Goal: Information Seeking & Learning: Learn about a topic

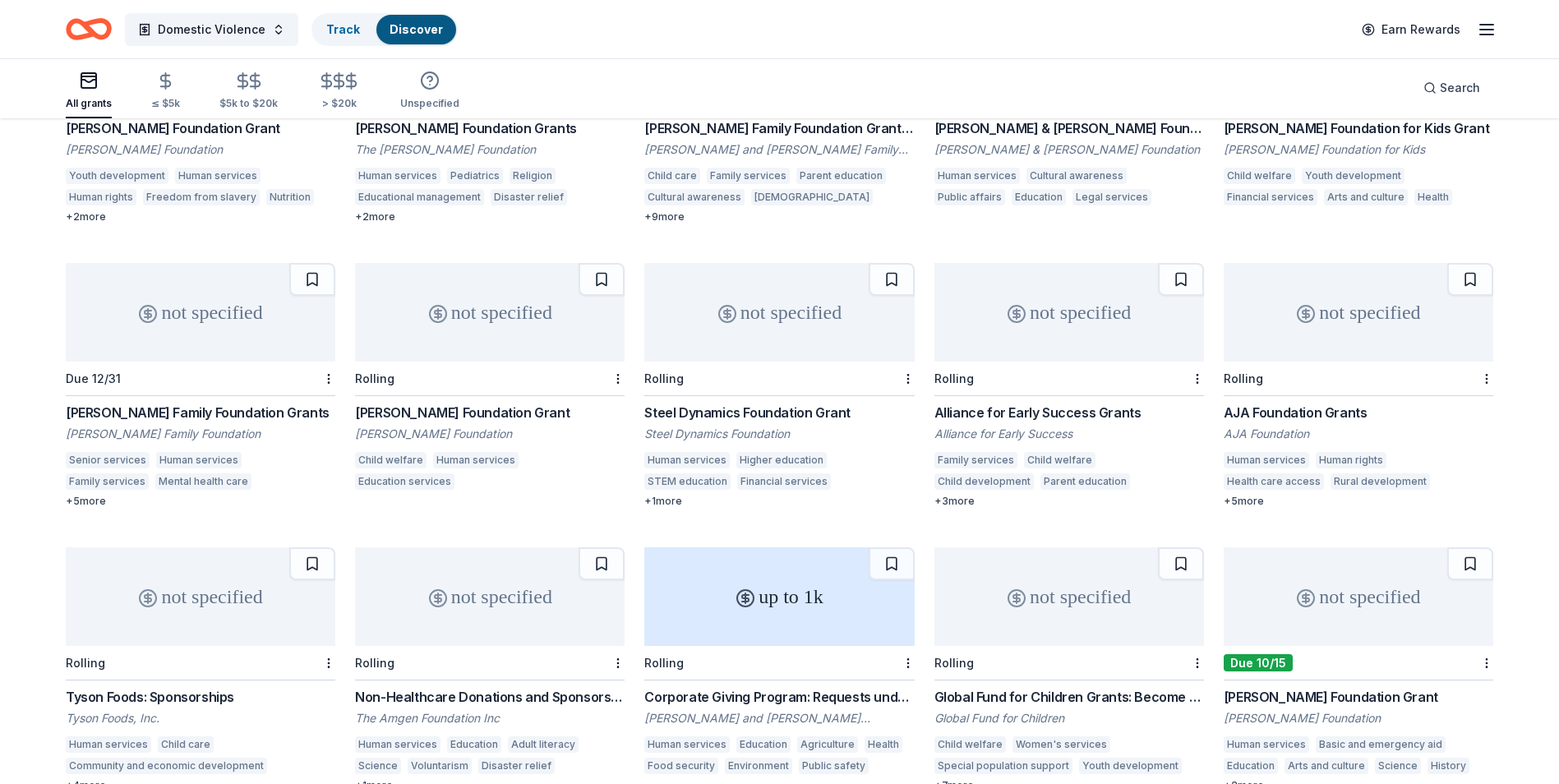
scroll to position [7791, 0]
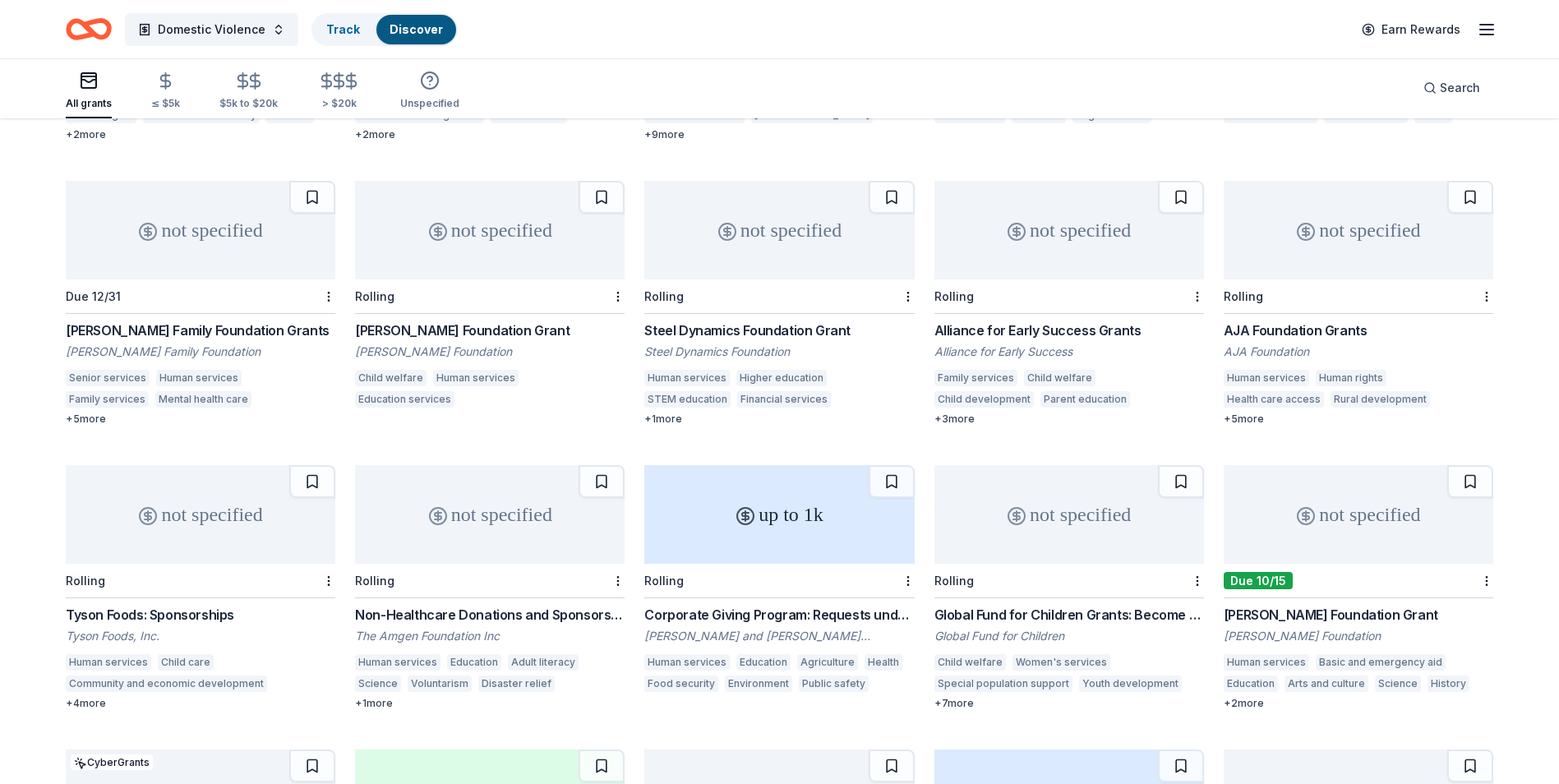
click at [195, 321] on div "[PERSON_NAME] Family Foundation Grants" at bounding box center [200, 330] width 269 height 20
click at [266, 29] on button "Domestic Violence" at bounding box center [211, 29] width 173 height 33
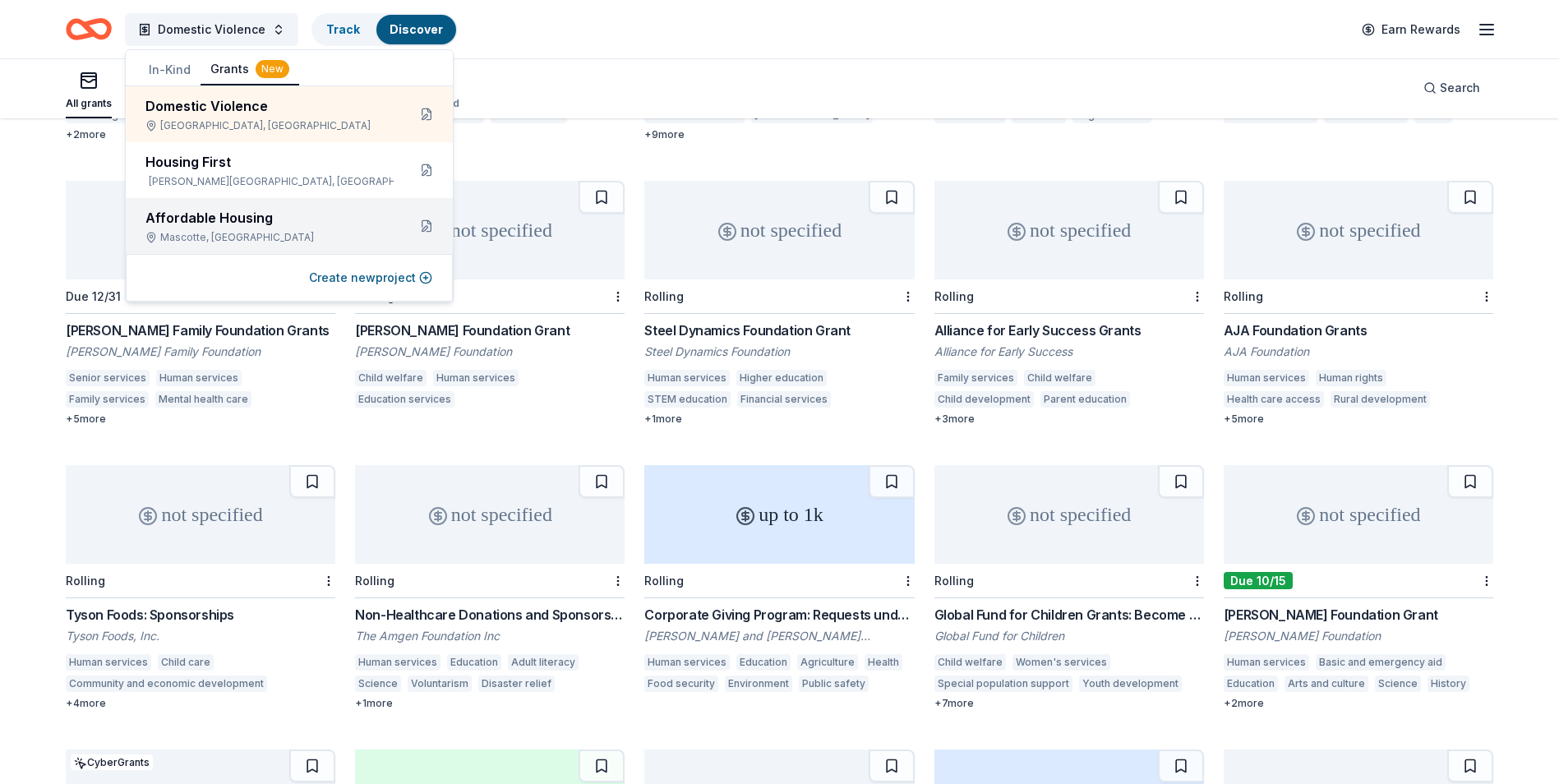
click at [195, 215] on div "Affordable Housing" at bounding box center [269, 218] width 248 height 20
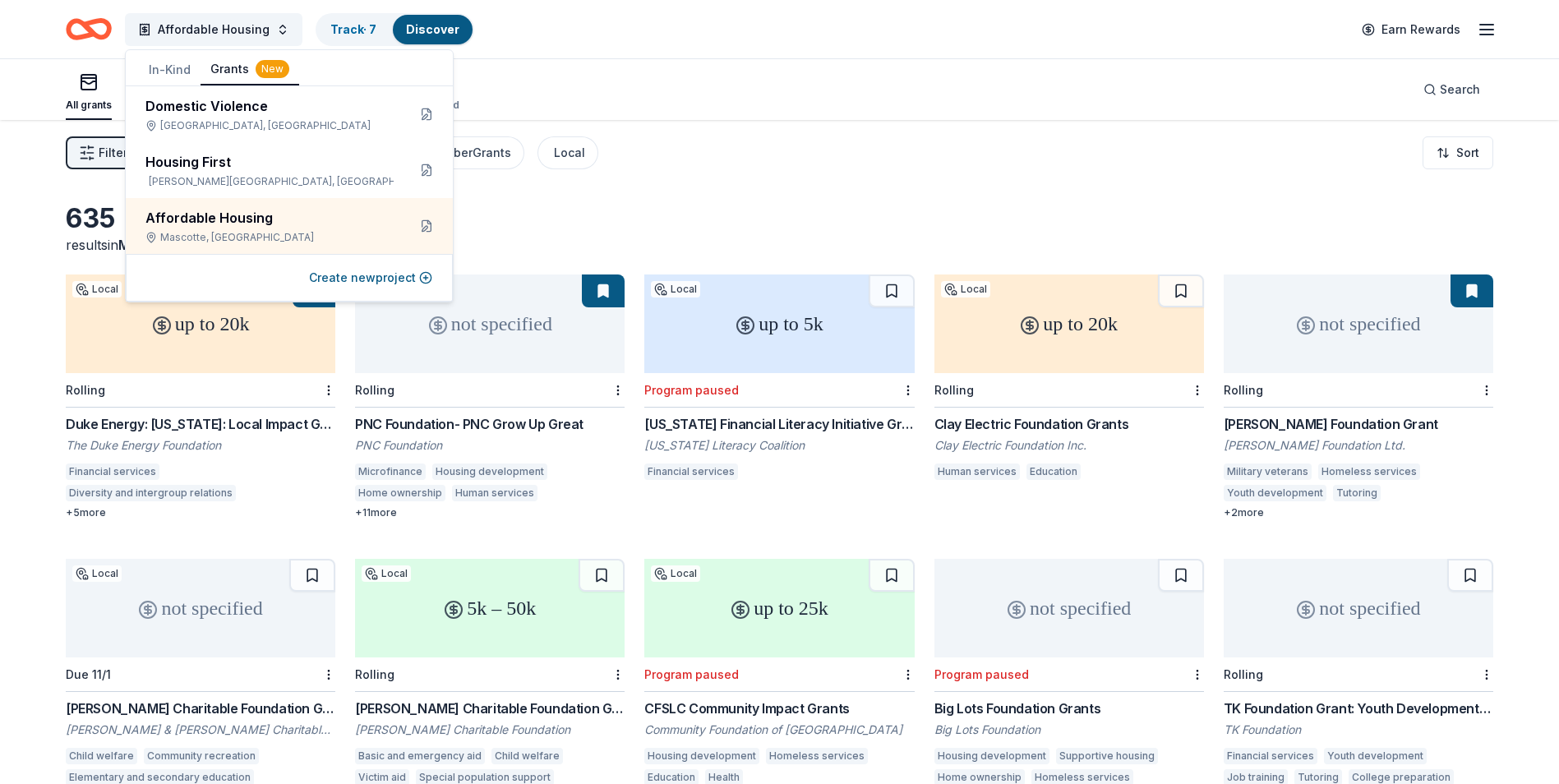
click at [261, 67] on div "New" at bounding box center [272, 69] width 33 height 18
click at [695, 48] on div "Affordable Housing Track · 7 Discover Earn Rewards" at bounding box center [780, 29] width 1428 height 39
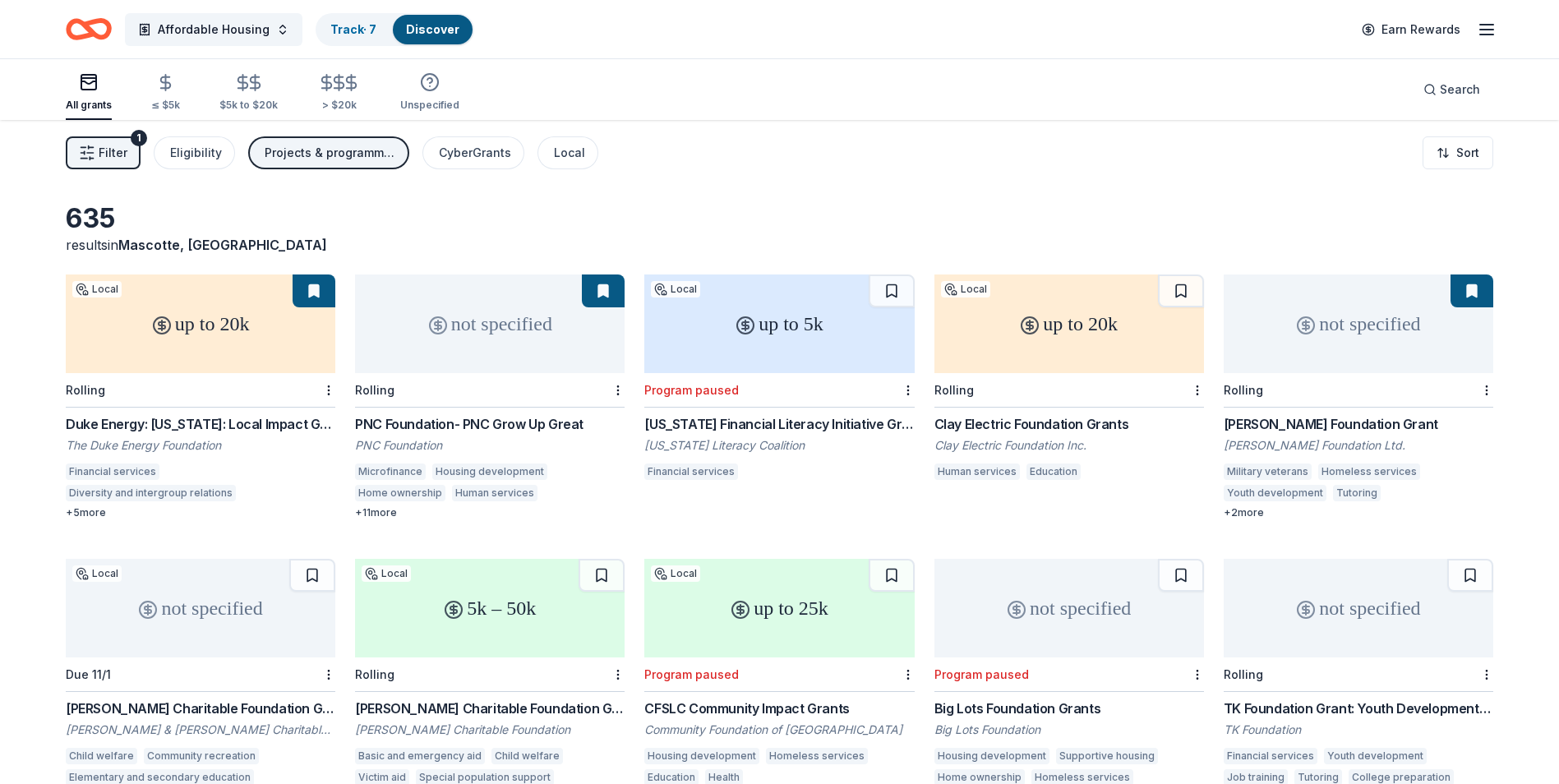
drag, startPoint x: 577, startPoint y: 220, endPoint x: 499, endPoint y: 272, distance: 93.7
drag, startPoint x: 499, startPoint y: 272, endPoint x: 679, endPoint y: 69, distance: 271.3
click at [679, 69] on div "All grants ≤ $5k $5k to $20k > $20k Unspecified Search" at bounding box center [780, 89] width 1428 height 61
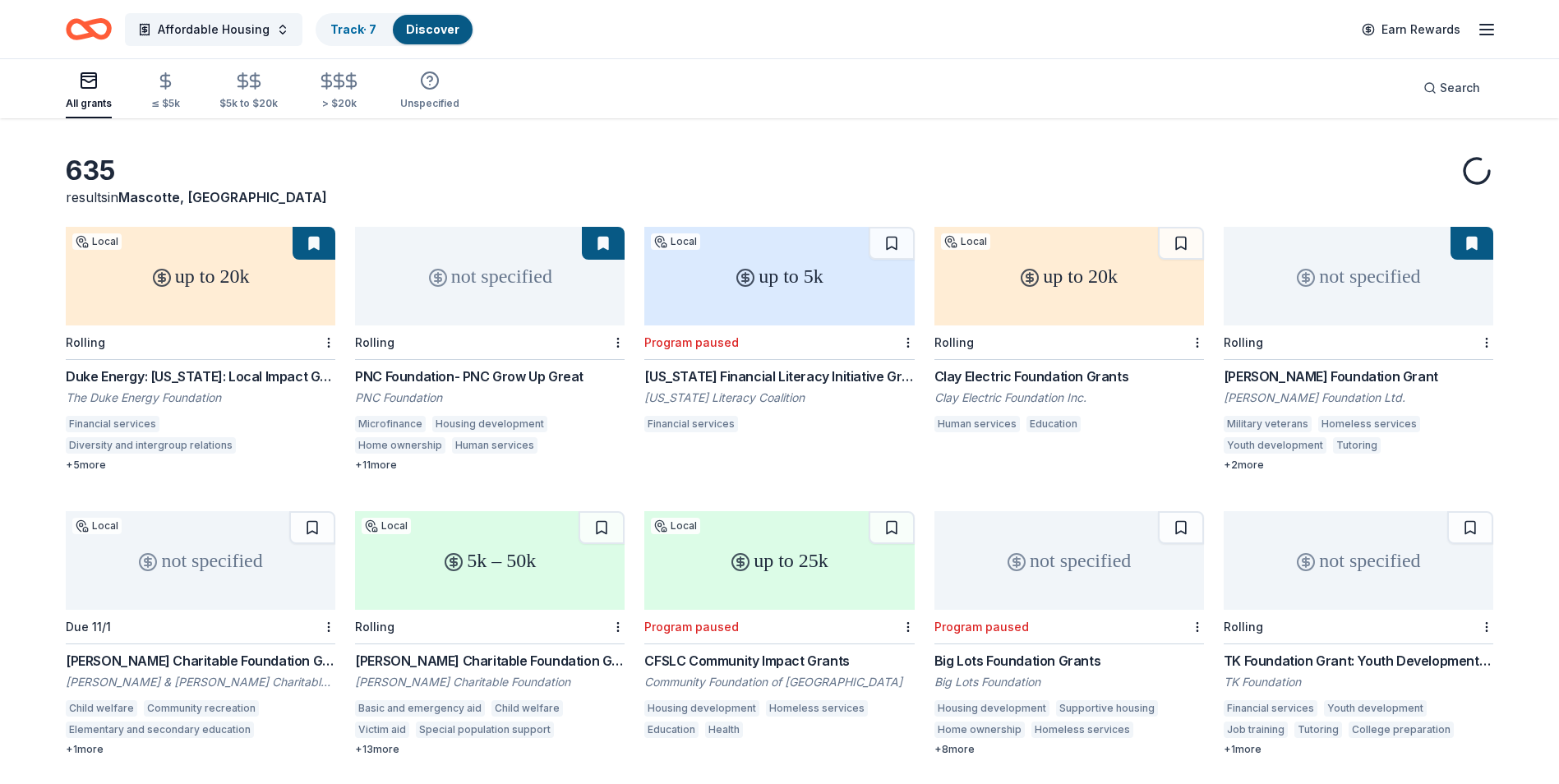
scroll to position [82, 0]
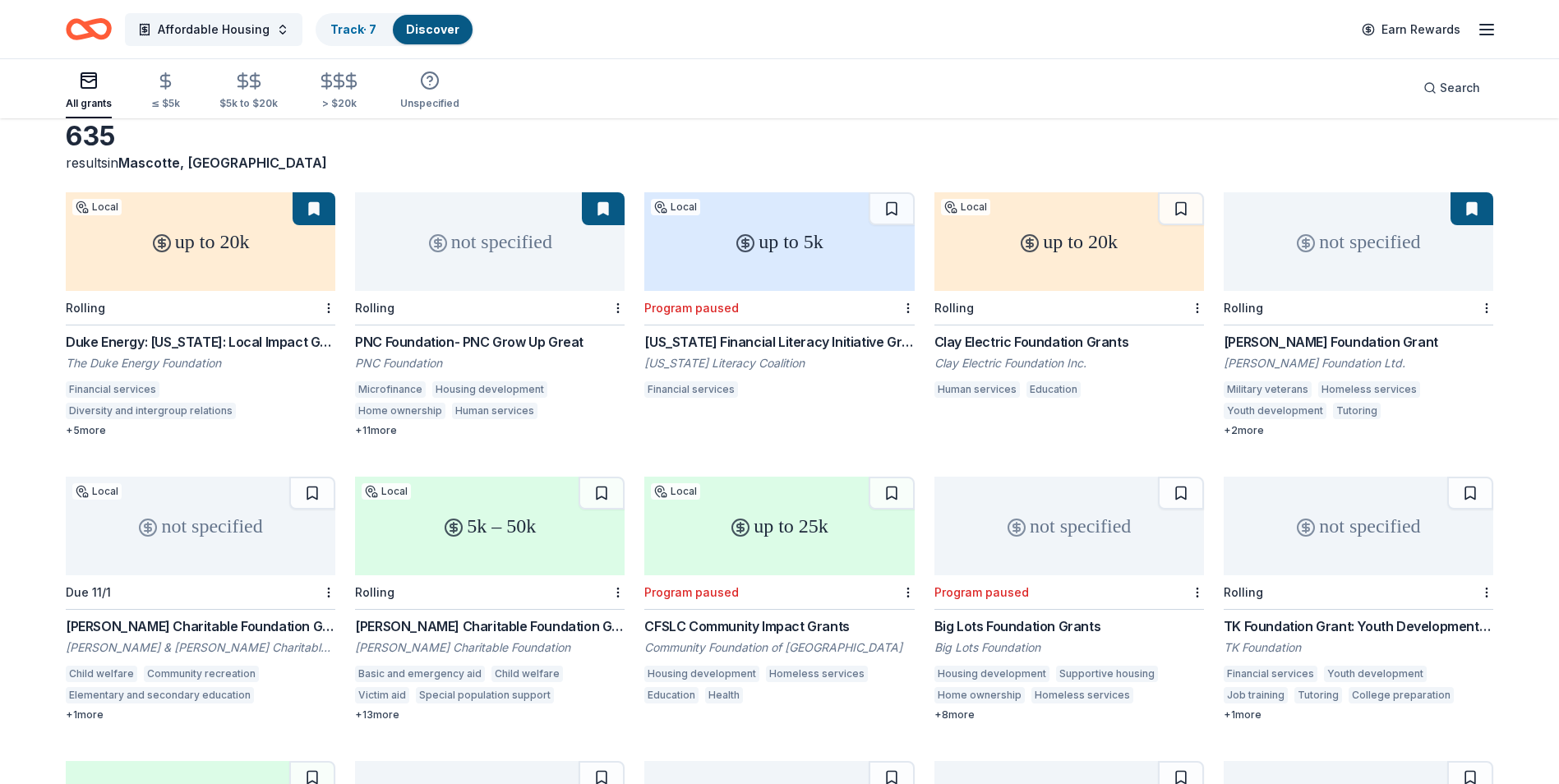
click at [750, 345] on div "[US_STATE] Financial Literacy Initiative Grants" at bounding box center [779, 342] width 269 height 20
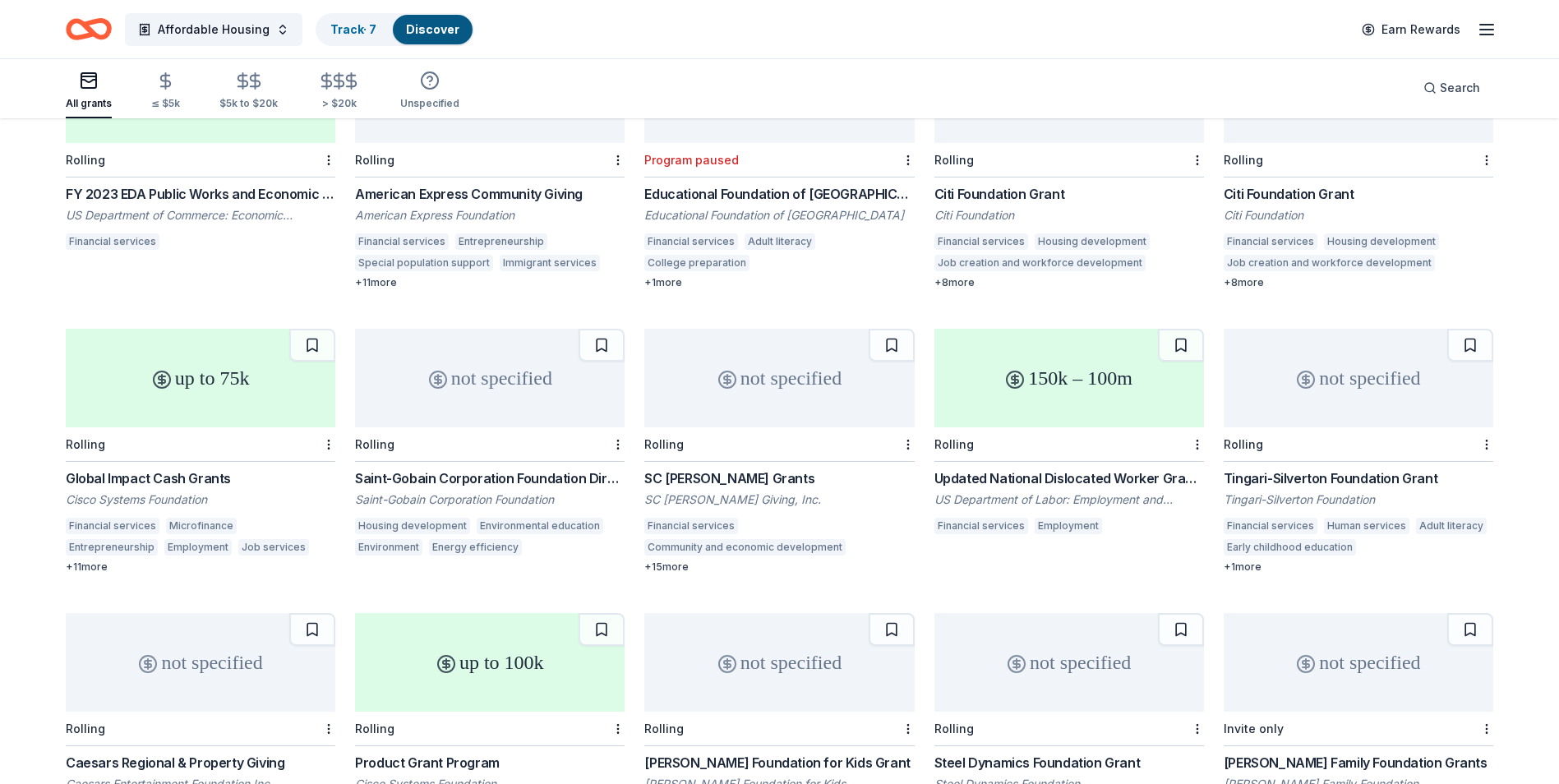
scroll to position [1049, 0]
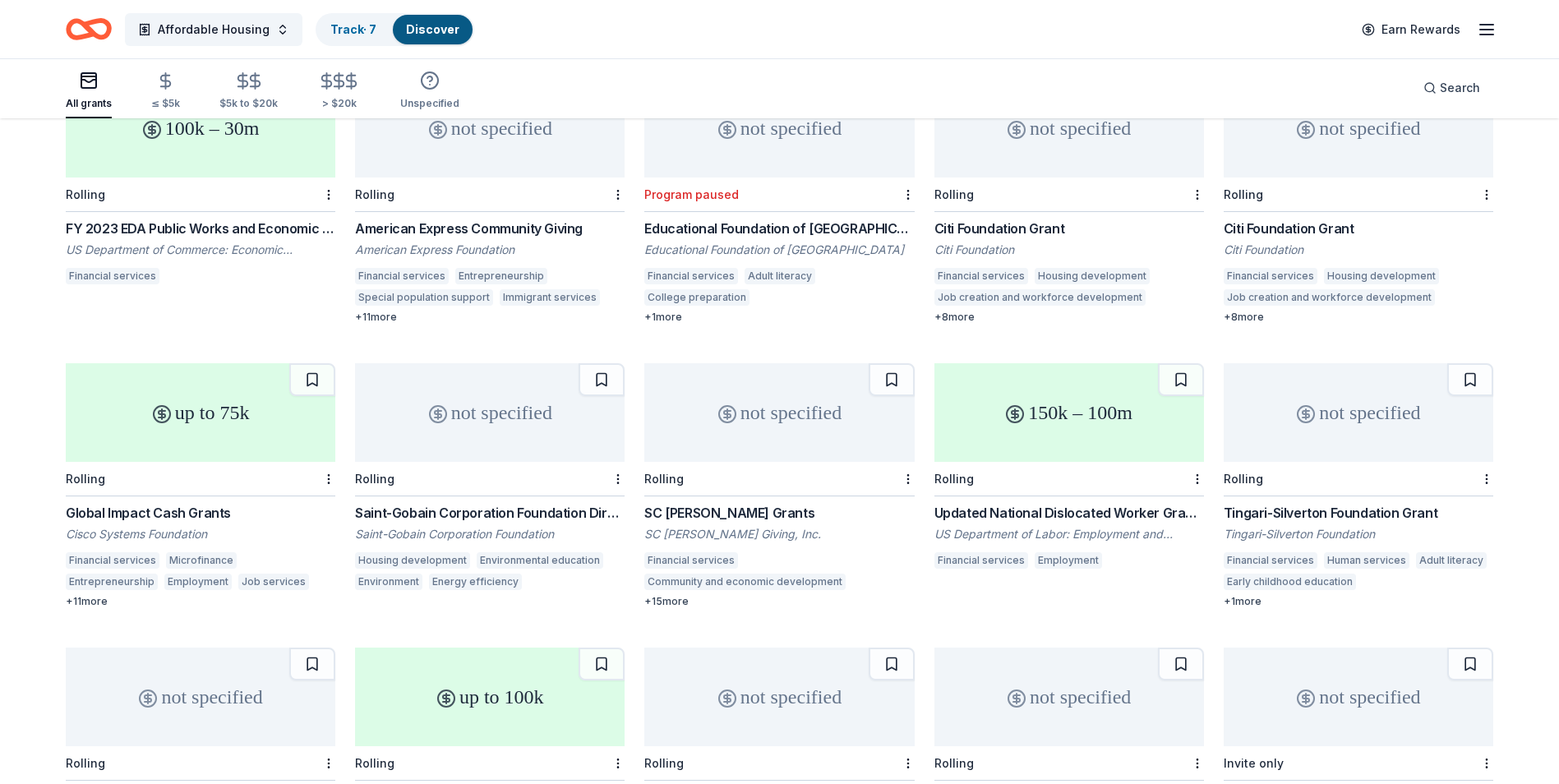
click at [462, 227] on div "American Express Community Giving" at bounding box center [489, 228] width 269 height 20
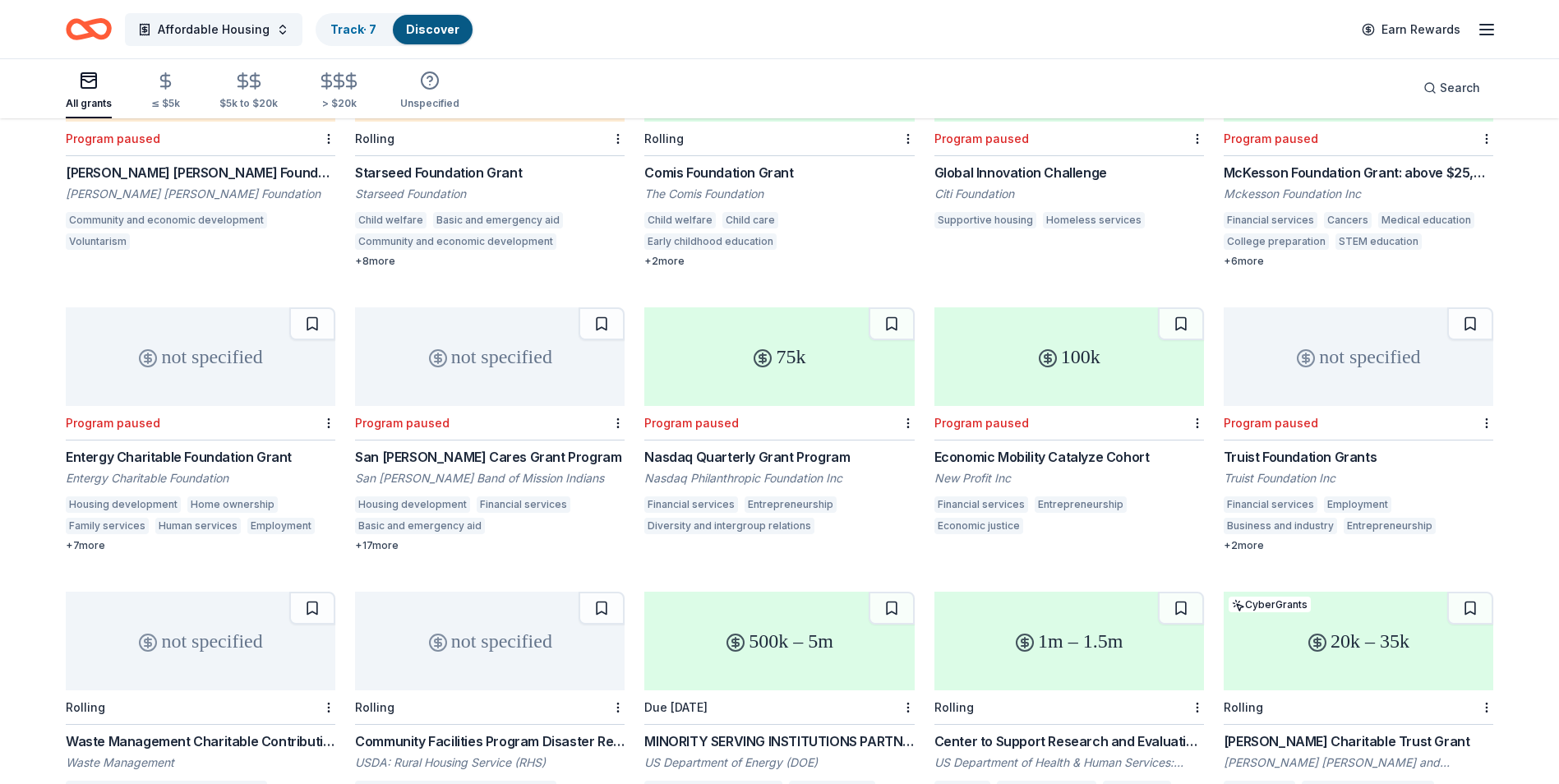
scroll to position [5420, 0]
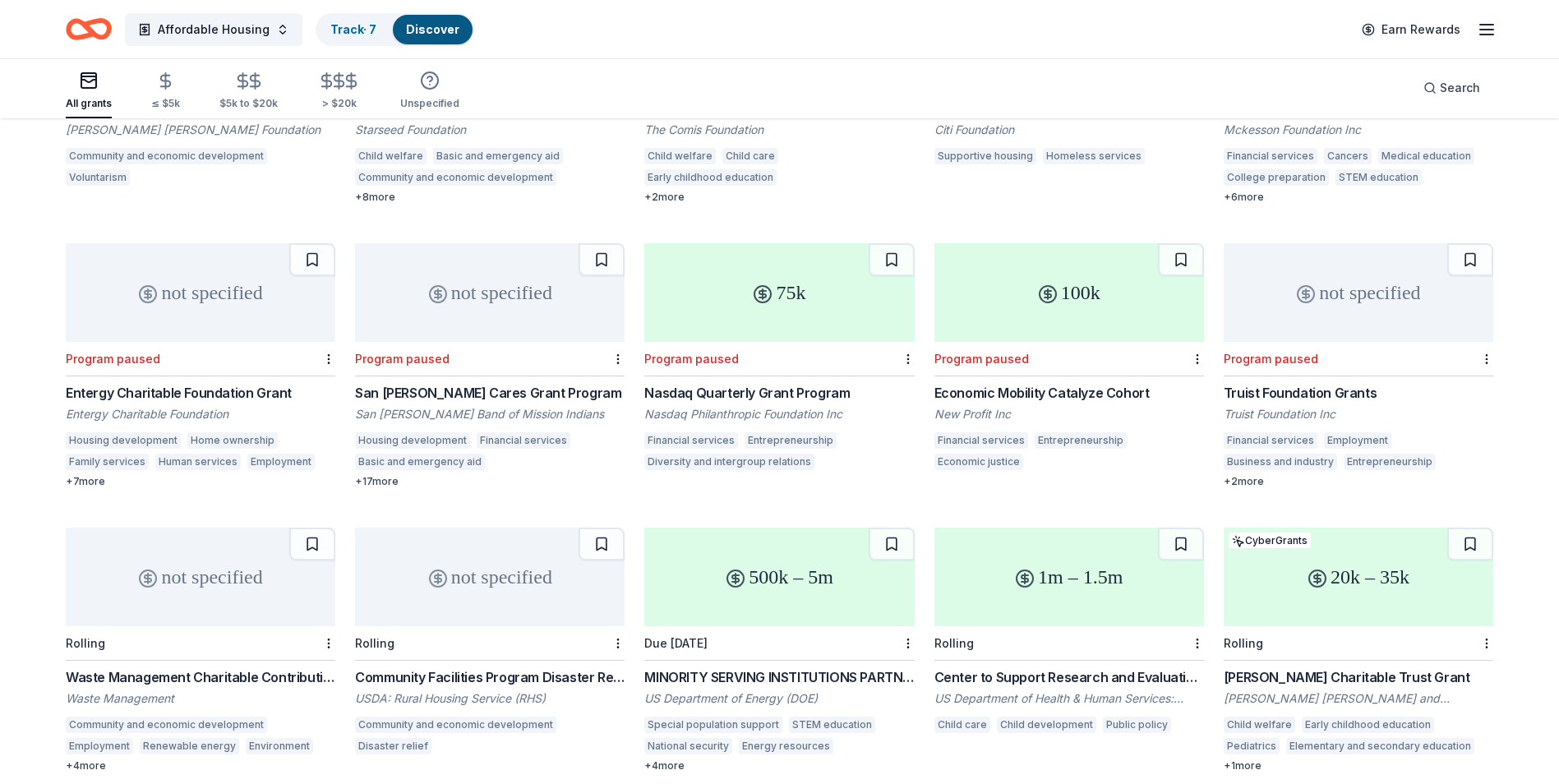
click at [762, 390] on div "Nasdaq Quarterly Grant Program" at bounding box center [779, 392] width 269 height 20
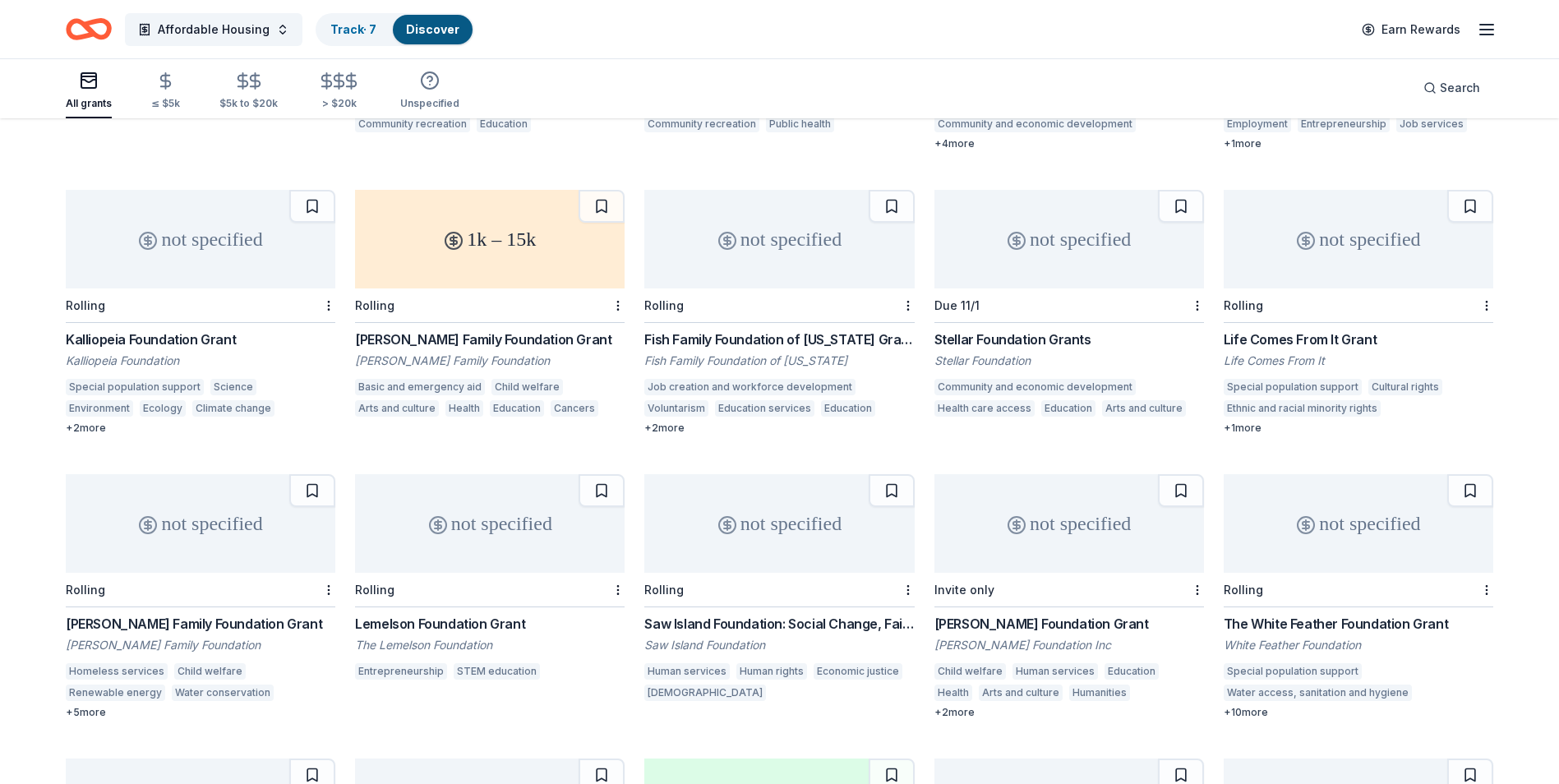
scroll to position [7209, 0]
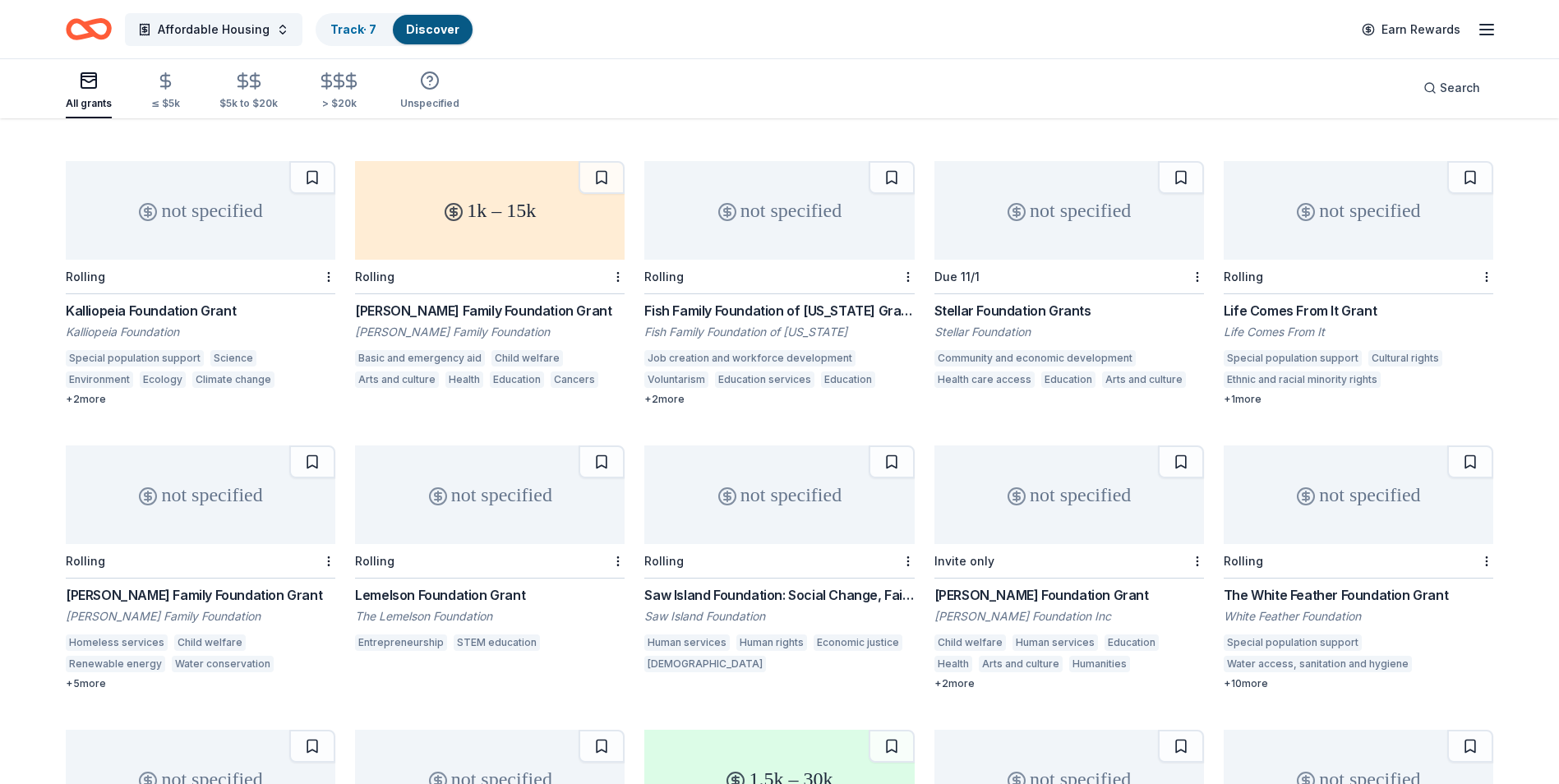
click at [803, 313] on div "Fish Family Foundation of [US_STATE] Grants" at bounding box center [779, 310] width 269 height 20
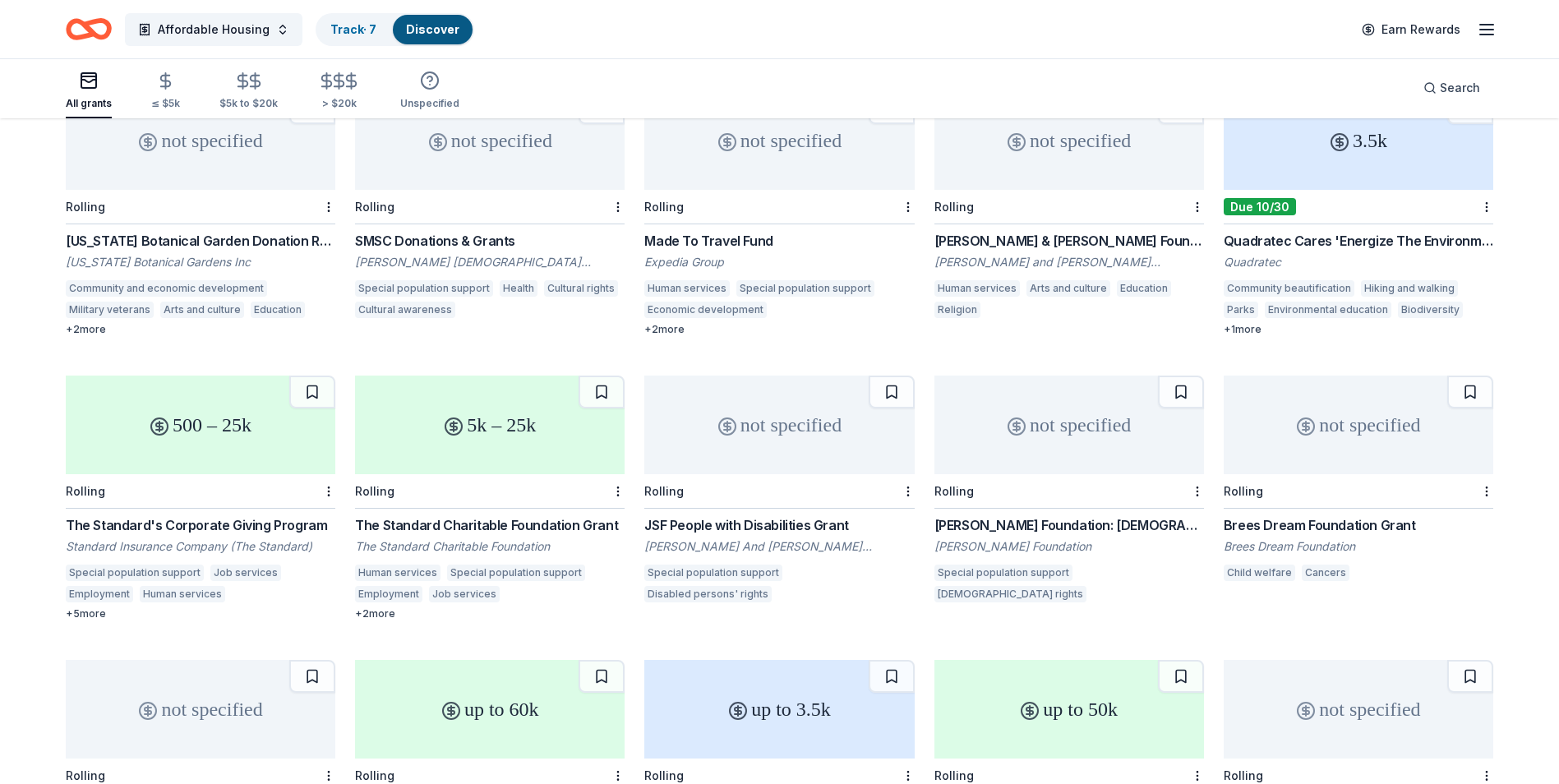
scroll to position [10122, 0]
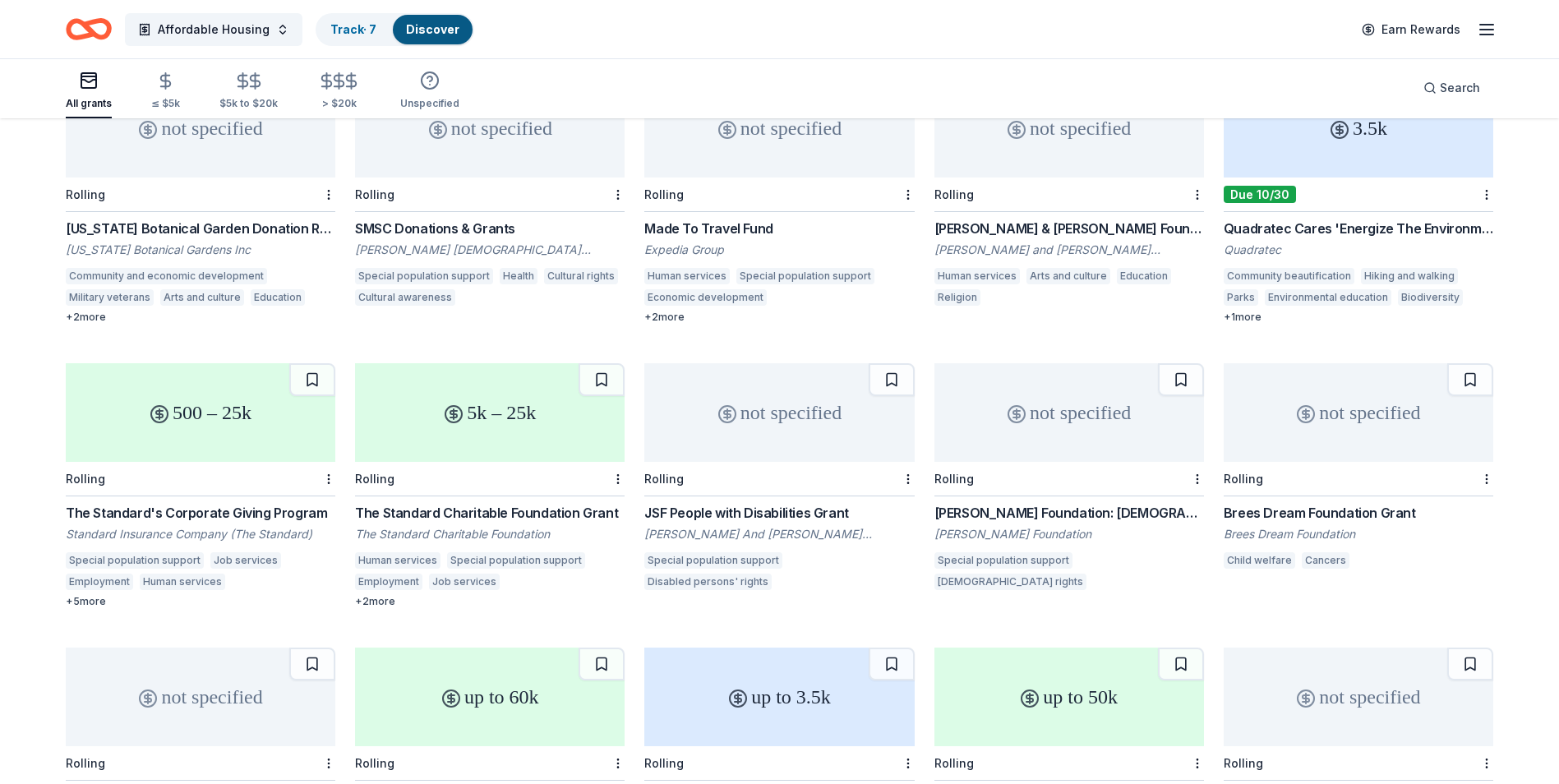
click at [485, 227] on div "SMSC Donations & Grants" at bounding box center [489, 228] width 269 height 20
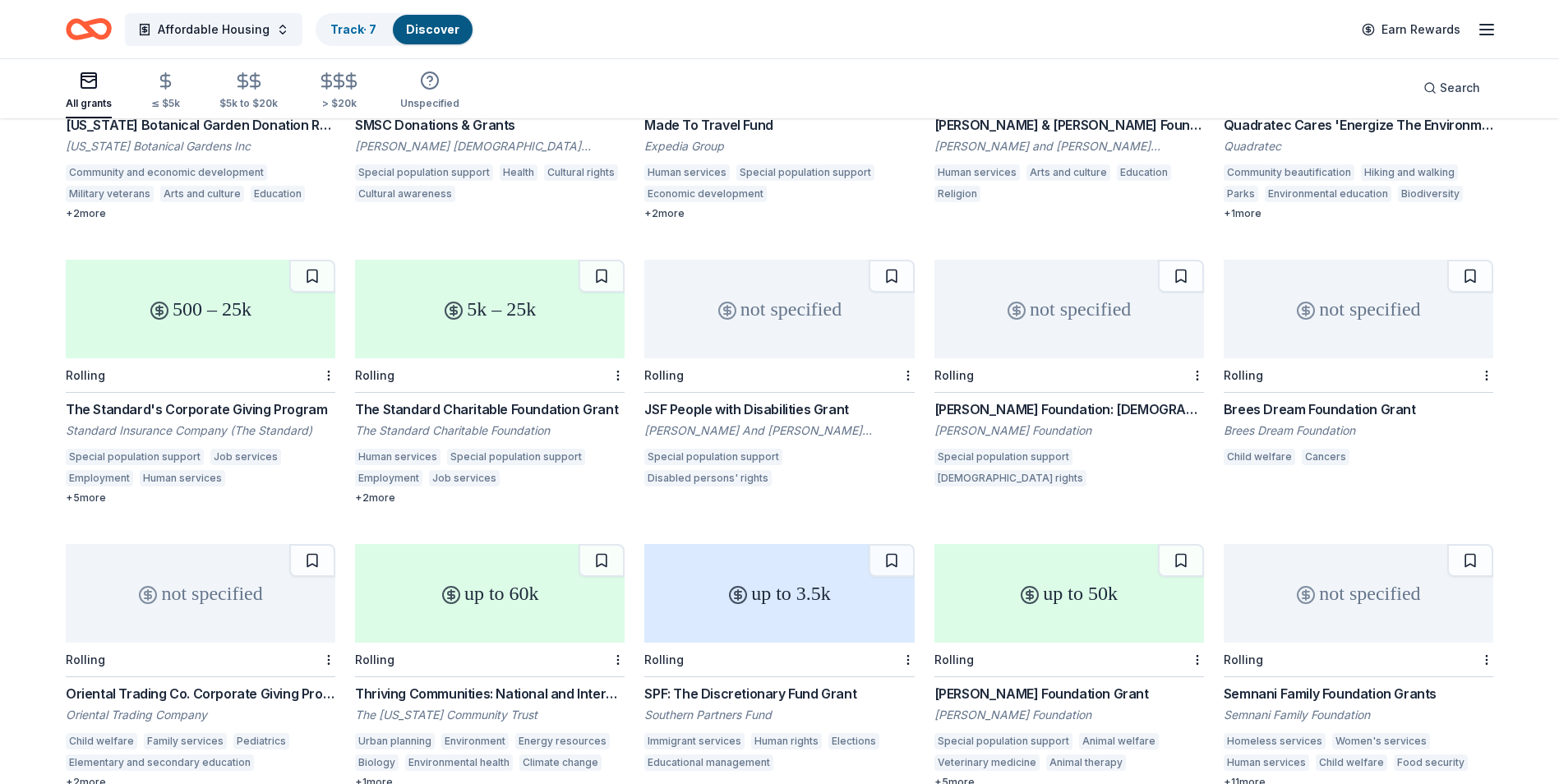
scroll to position [10197, 0]
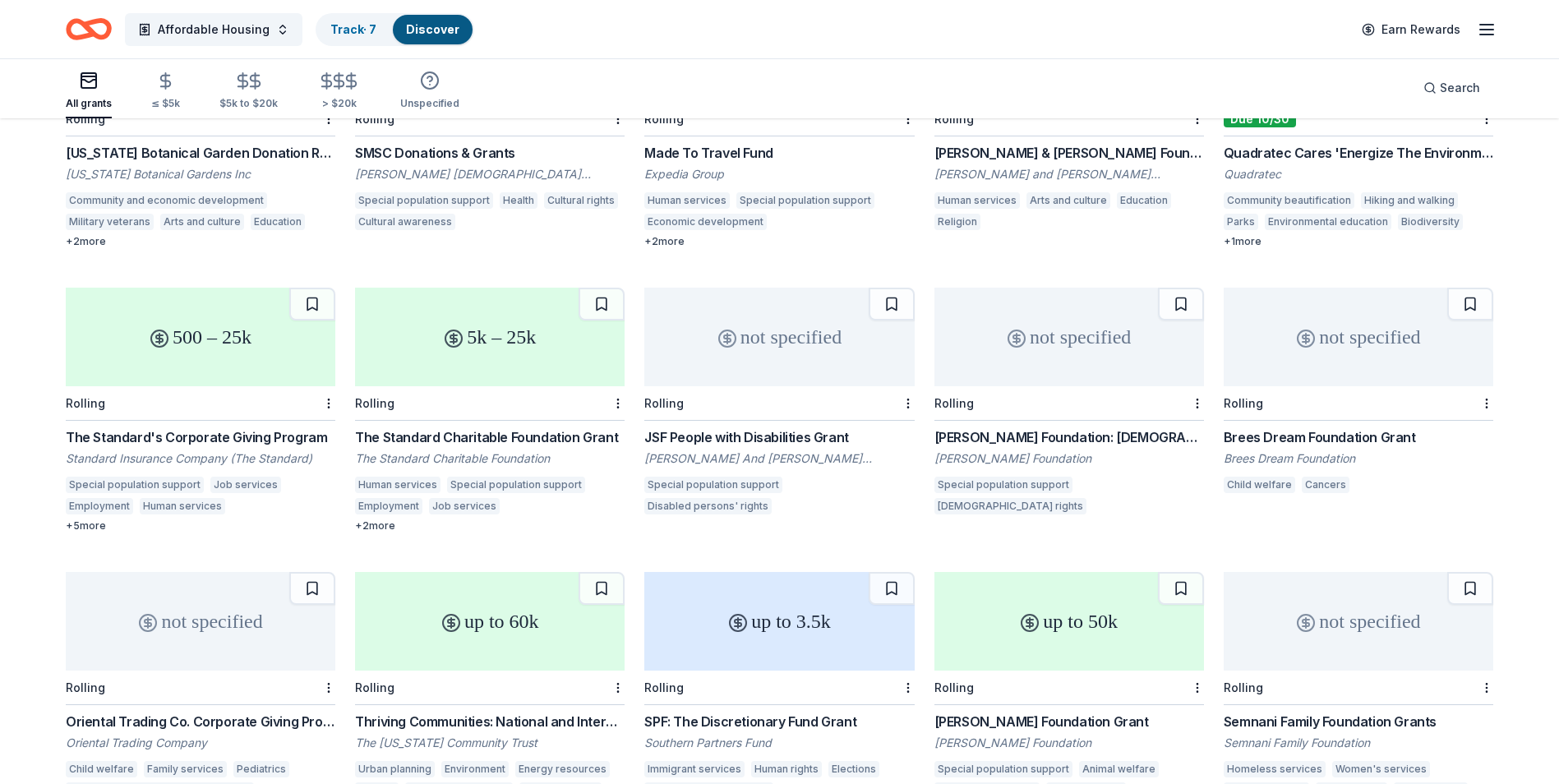
click at [739, 151] on div "Made To Travel Fund" at bounding box center [779, 152] width 269 height 20
click at [993, 149] on div "[PERSON_NAME] & [PERSON_NAME] Foundation Grant" at bounding box center [1069, 152] width 269 height 20
click at [1307, 158] on div "Quadratec Cares 'Energize The Environment' Grant Program" at bounding box center [1358, 152] width 269 height 20
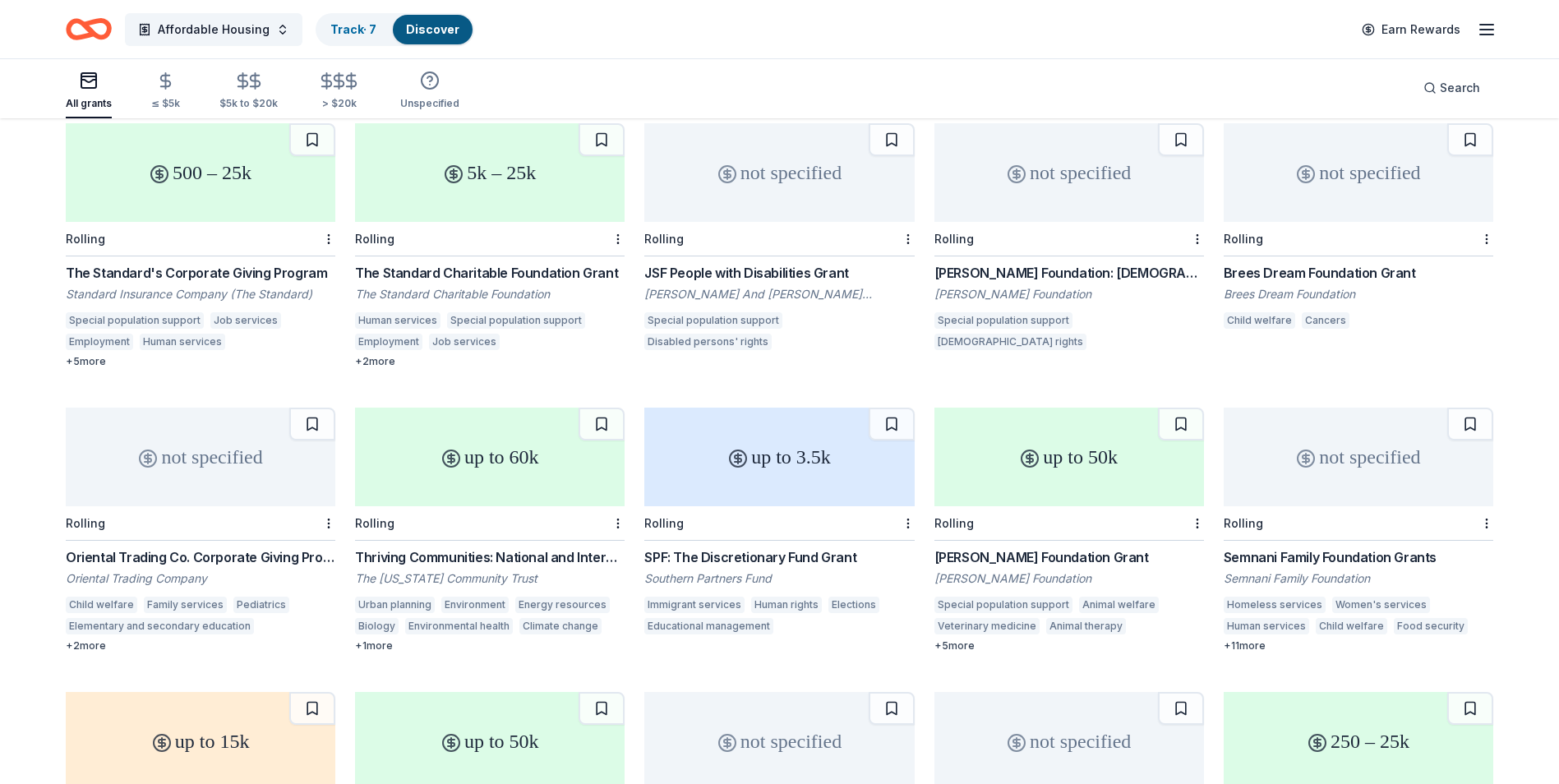
click at [281, 270] on div "The Standard's Corporate Giving Program" at bounding box center [200, 272] width 269 height 20
click at [579, 273] on div "The Standard Charitable Foundation Grant" at bounding box center [489, 272] width 269 height 20
click at [1289, 273] on div "Brees Dream Foundation Grant" at bounding box center [1358, 272] width 269 height 20
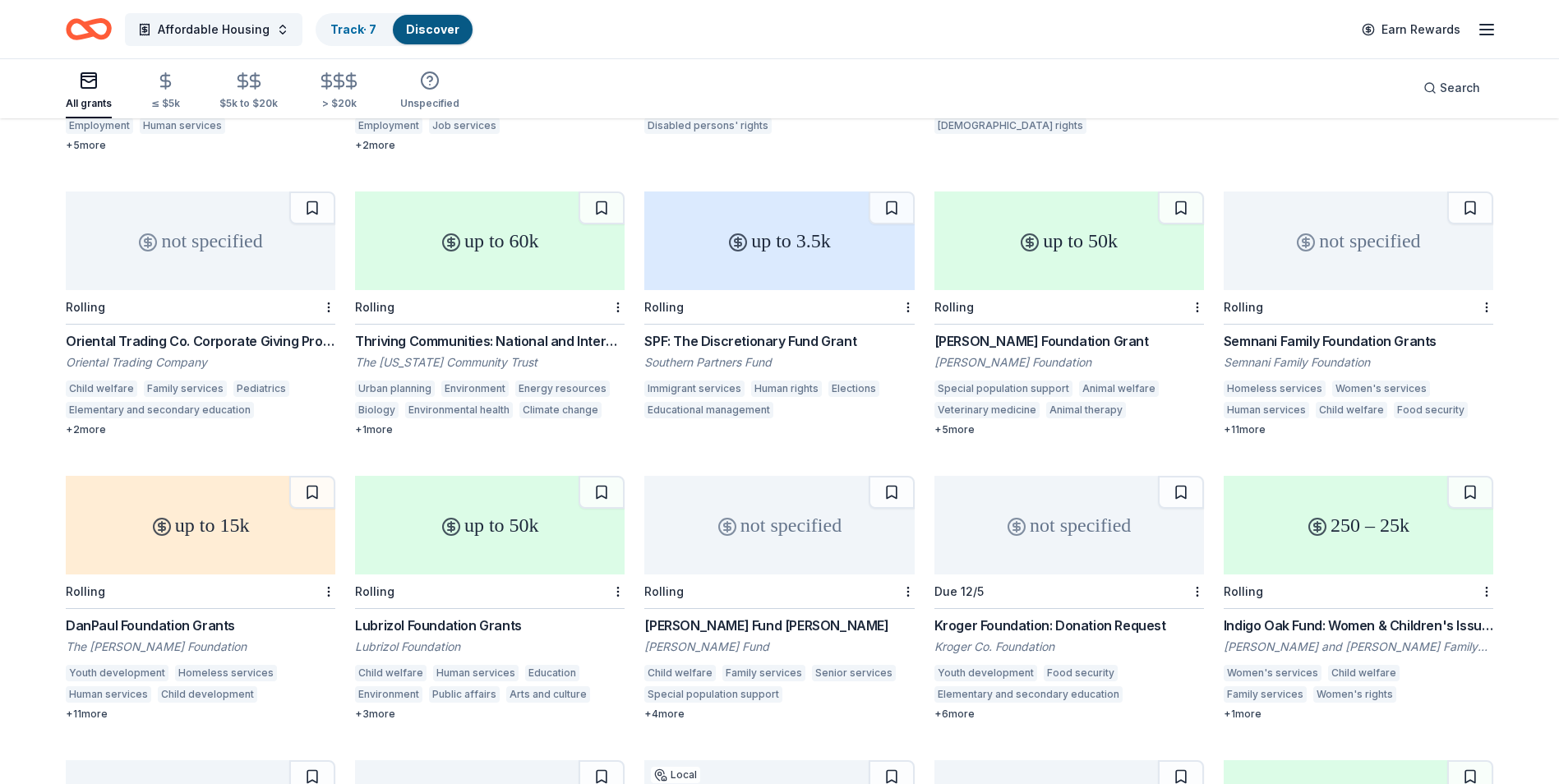
scroll to position [10608, 0]
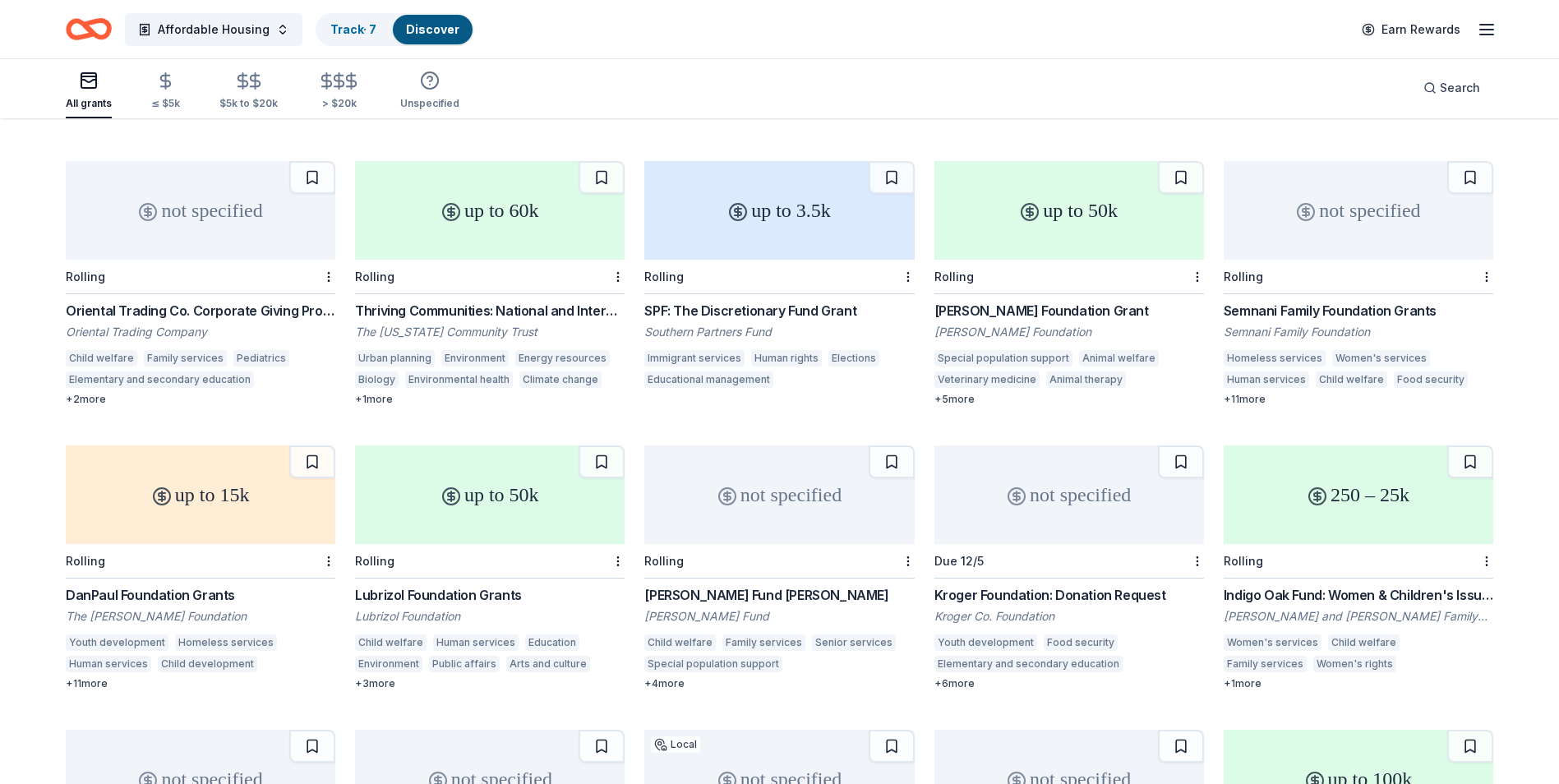
click at [138, 312] on div "Oriental Trading Co. Corporate Giving Program" at bounding box center [200, 310] width 269 height 20
click at [478, 310] on div "Thriving Communities: National and International Environmental Grantmaking" at bounding box center [489, 310] width 269 height 20
click at [1018, 312] on div "[PERSON_NAME] Foundation Grant" at bounding box center [1069, 310] width 269 height 20
click at [1289, 312] on div "Semnani Family Foundation Grants" at bounding box center [1358, 310] width 269 height 20
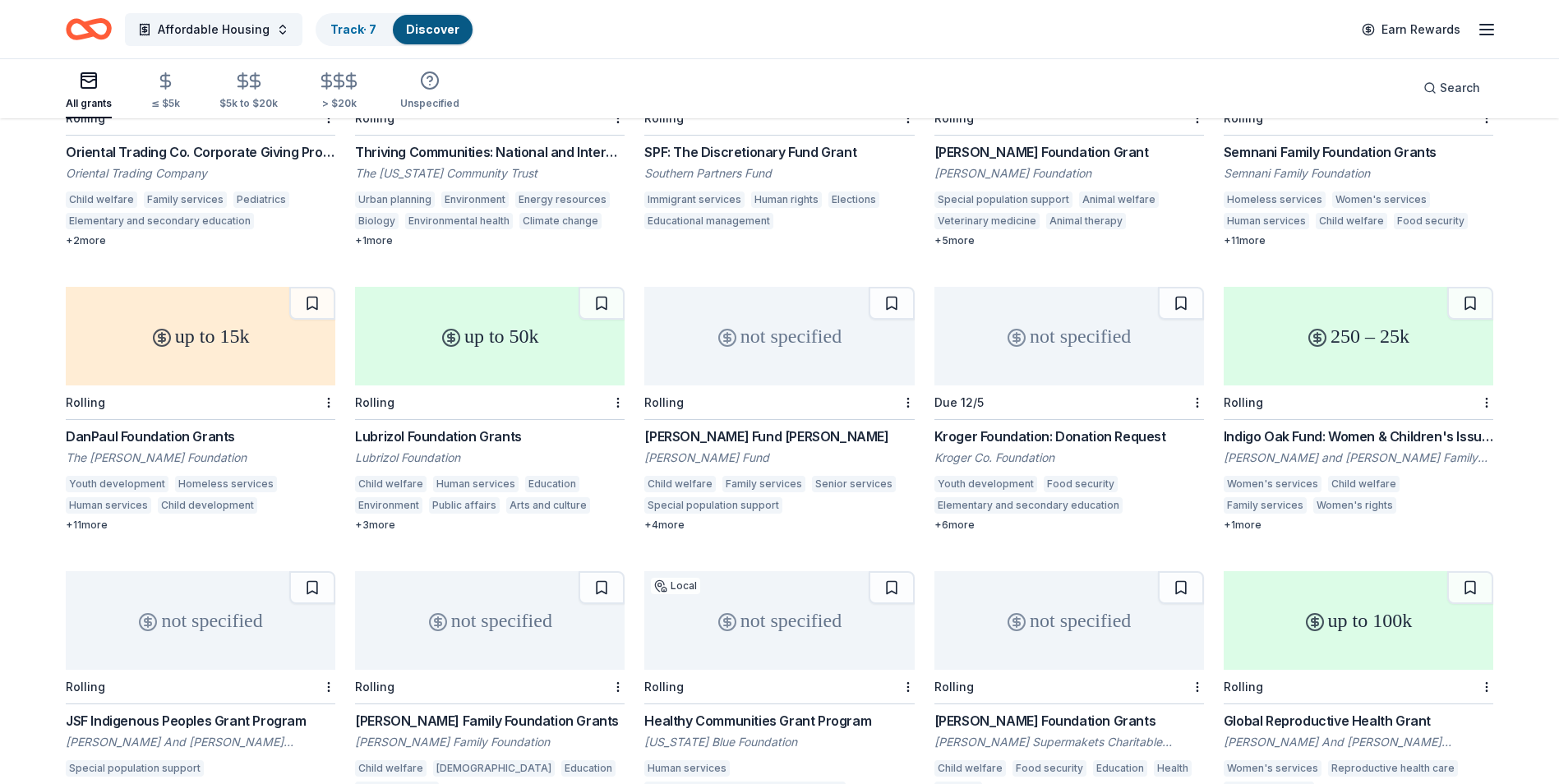
scroll to position [10772, 0]
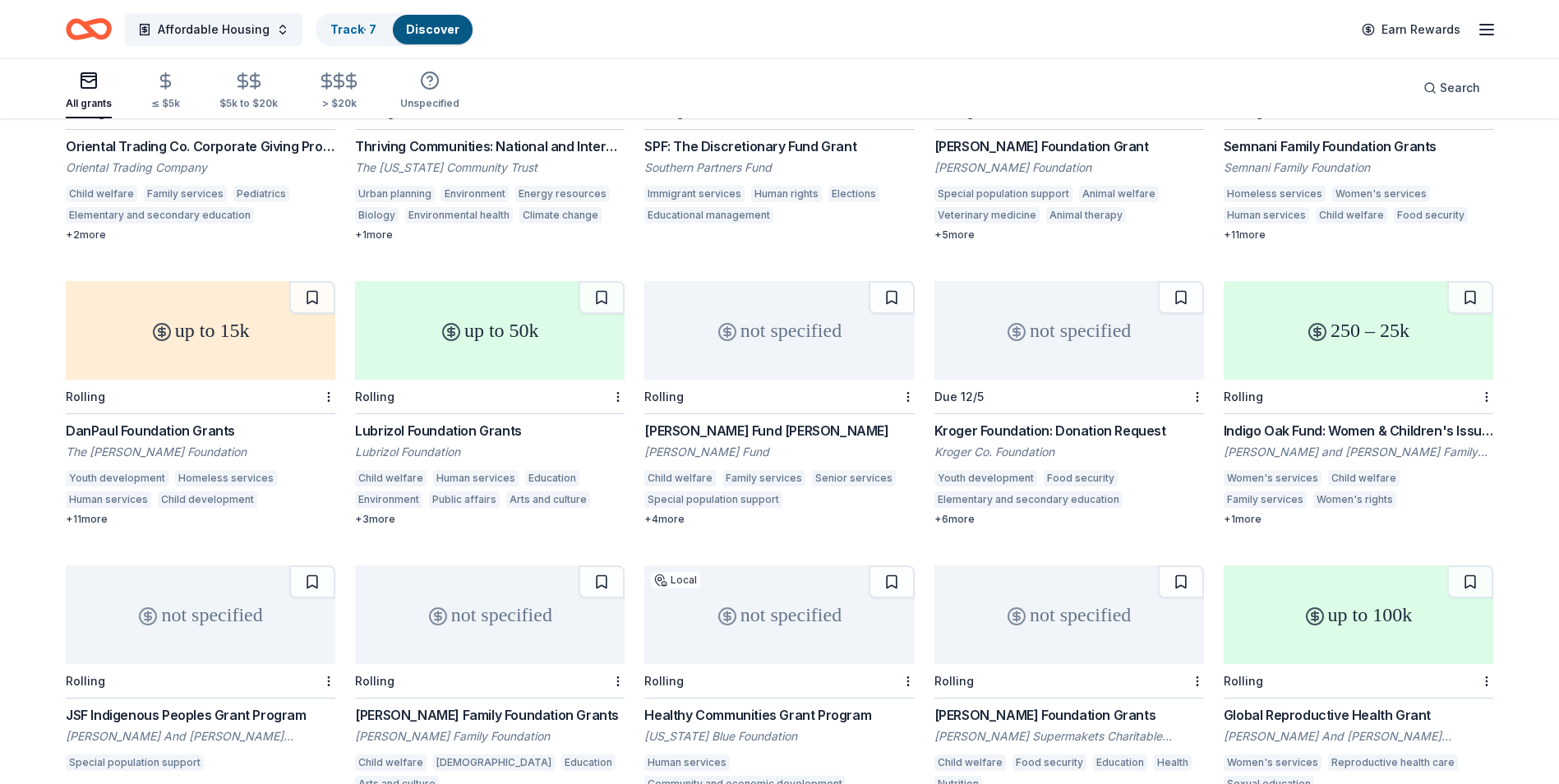
click at [220, 430] on div "DanPaul Foundation Grants" at bounding box center [200, 430] width 269 height 20
